Goal: Task Accomplishment & Management: Use online tool/utility

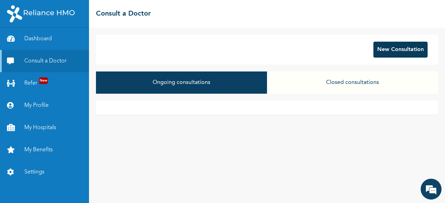
click at [378, 51] on button "New Consultation" at bounding box center [400, 50] width 54 height 16
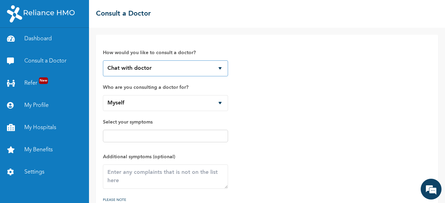
click at [182, 69] on select "Chat with doctor Phone Call" at bounding box center [165, 68] width 125 height 16
click at [103, 60] on select "Chat with doctor Phone Call" at bounding box center [165, 68] width 125 height 16
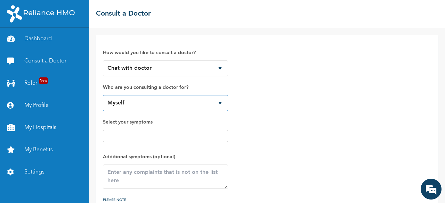
click at [159, 103] on select "Myself" at bounding box center [165, 103] width 125 height 16
click at [103, 95] on select "Myself" at bounding box center [165, 103] width 125 height 16
click at [150, 127] on span "Select your symptoms" at bounding box center [165, 132] width 125 height 28
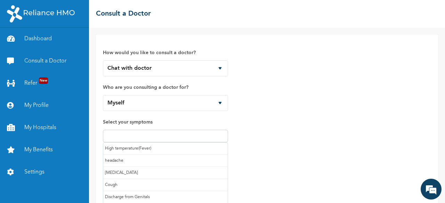
click at [148, 135] on input "text" at bounding box center [165, 136] width 121 height 8
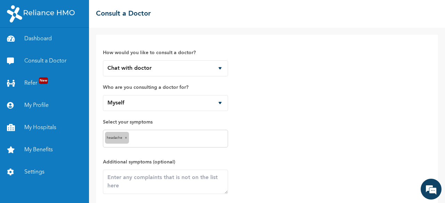
click at [151, 138] on input "text" at bounding box center [178, 139] width 95 height 8
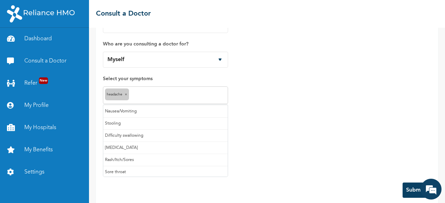
scroll to position [44, 0]
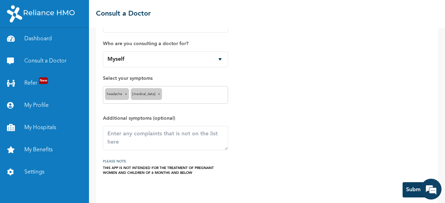
click at [177, 99] on div "headache × Runny nose ×" at bounding box center [165, 95] width 125 height 18
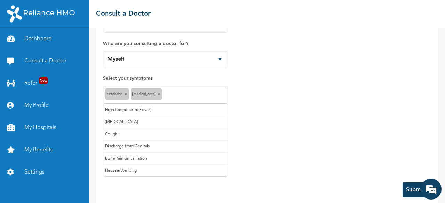
click at [174, 96] on input "text" at bounding box center [195, 95] width 62 height 8
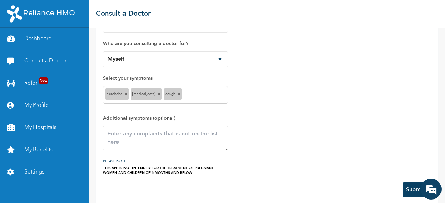
scroll to position [51, 0]
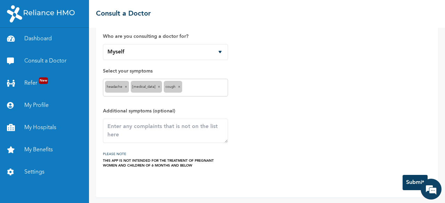
click at [418, 180] on button "Submit" at bounding box center [414, 182] width 25 height 15
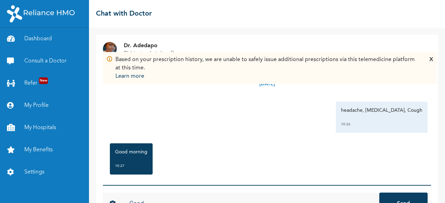
scroll to position [26, 0]
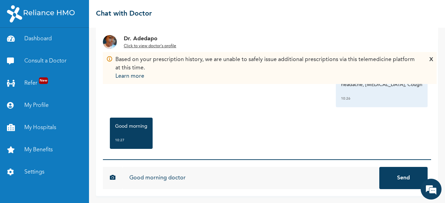
type input "Good morning doctor"
click at [379, 167] on button "Send" at bounding box center [403, 178] width 48 height 22
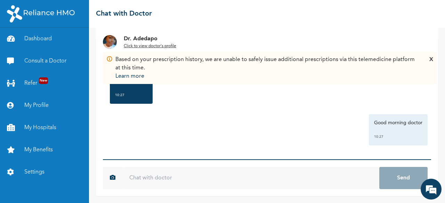
scroll to position [47, 0]
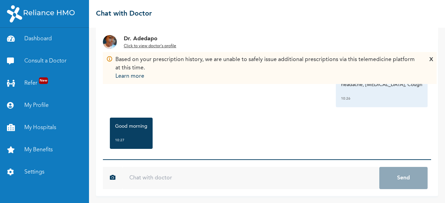
scroll to position [47, 0]
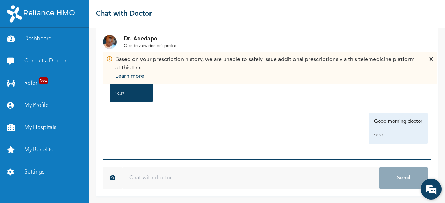
click at [427, 186] on em at bounding box center [430, 189] width 19 height 19
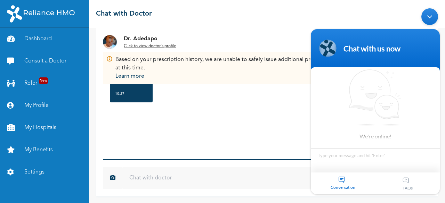
scroll to position [0, 0]
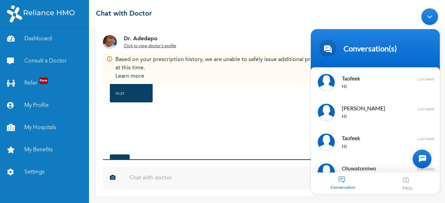
click at [206, 109] on div "[DATE] headache, [MEDICAL_DATA], Cough 10:26 Good morning 10:27 Good morning do…" at bounding box center [267, 99] width 328 height 122
click at [431, 16] on div "Minimize live chat window" at bounding box center [429, 16] width 17 height 17
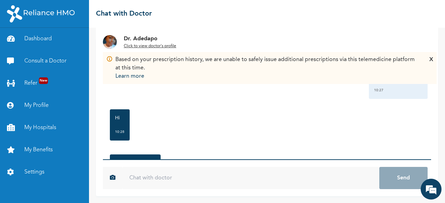
scroll to position [137, 0]
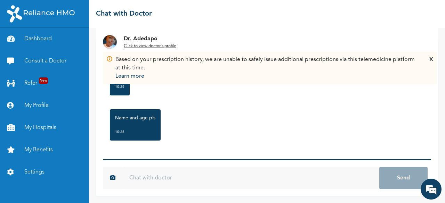
click at [148, 178] on input "text" at bounding box center [250, 178] width 257 height 22
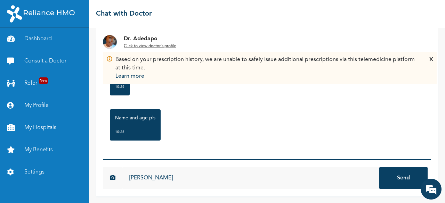
type input "[PERSON_NAME]"
click at [379, 167] on button "Send" at bounding box center [403, 178] width 48 height 22
type input "29 yer"
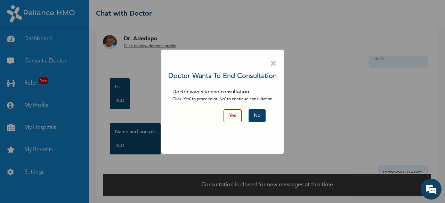
click at [231, 114] on button "Yes" at bounding box center [232, 115] width 18 height 13
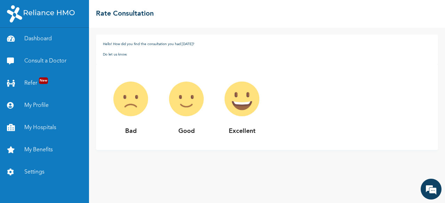
click at [120, 106] on img at bounding box center [131, 99] width 56 height 56
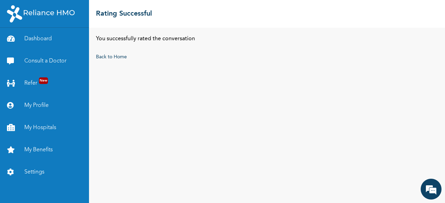
click at [123, 106] on div "You successfully rated the conversation Back to Home" at bounding box center [267, 115] width 356 height 175
click at [51, 61] on link "Consult a Doctor" at bounding box center [44, 61] width 89 height 22
